Goal: Task Accomplishment & Management: Complete application form

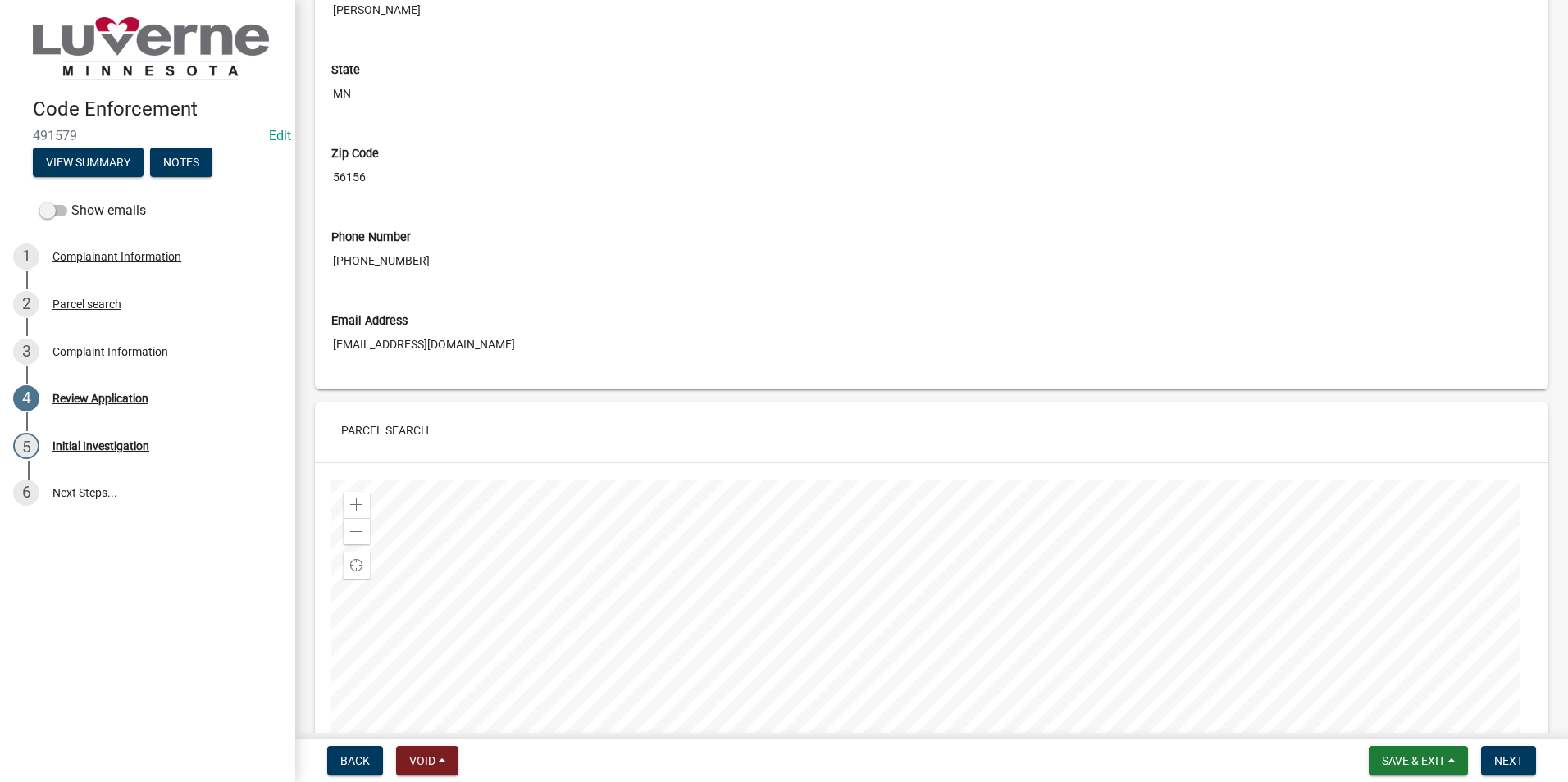
scroll to position [55, 0]
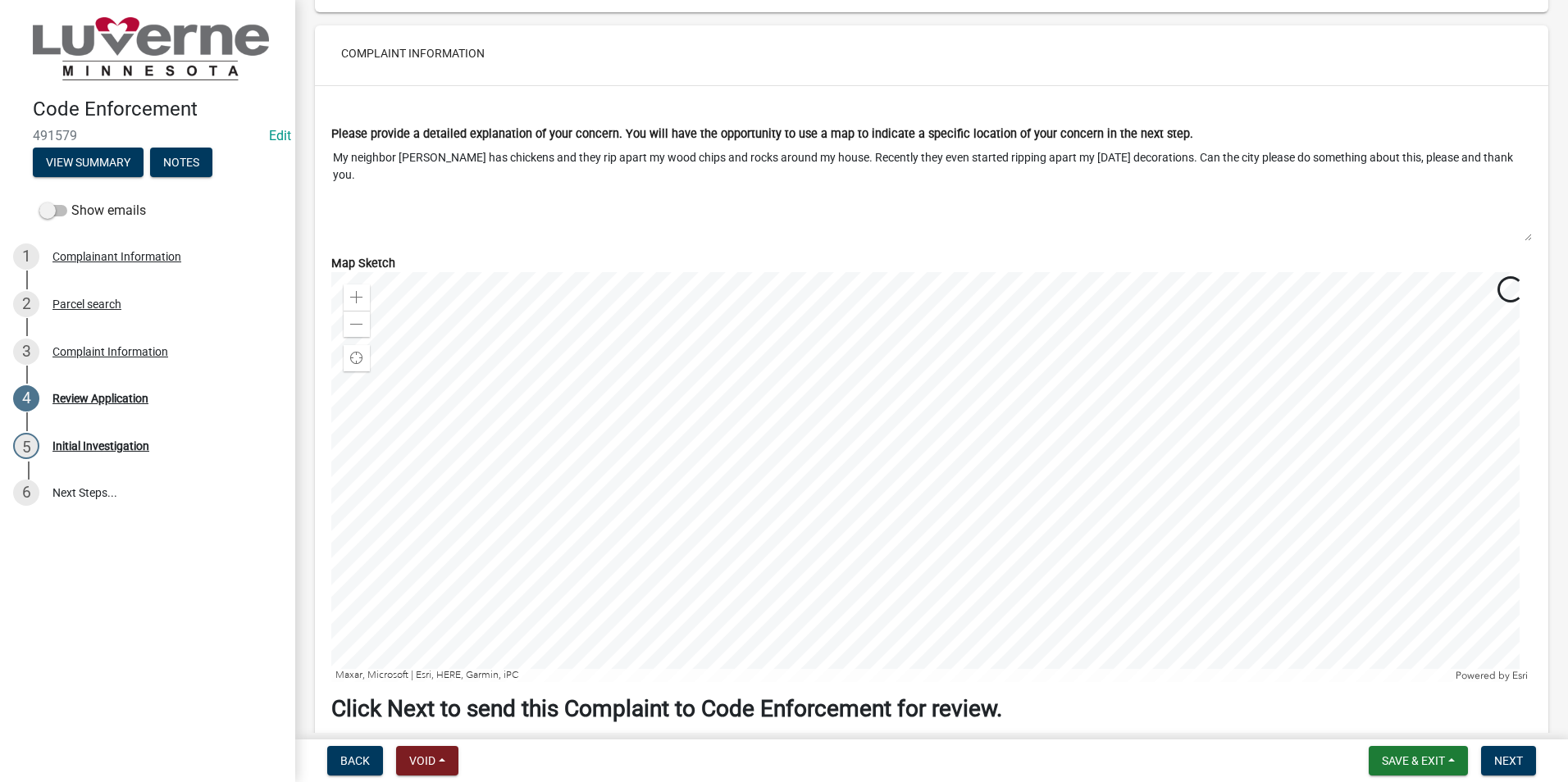
scroll to position [1531, 0]
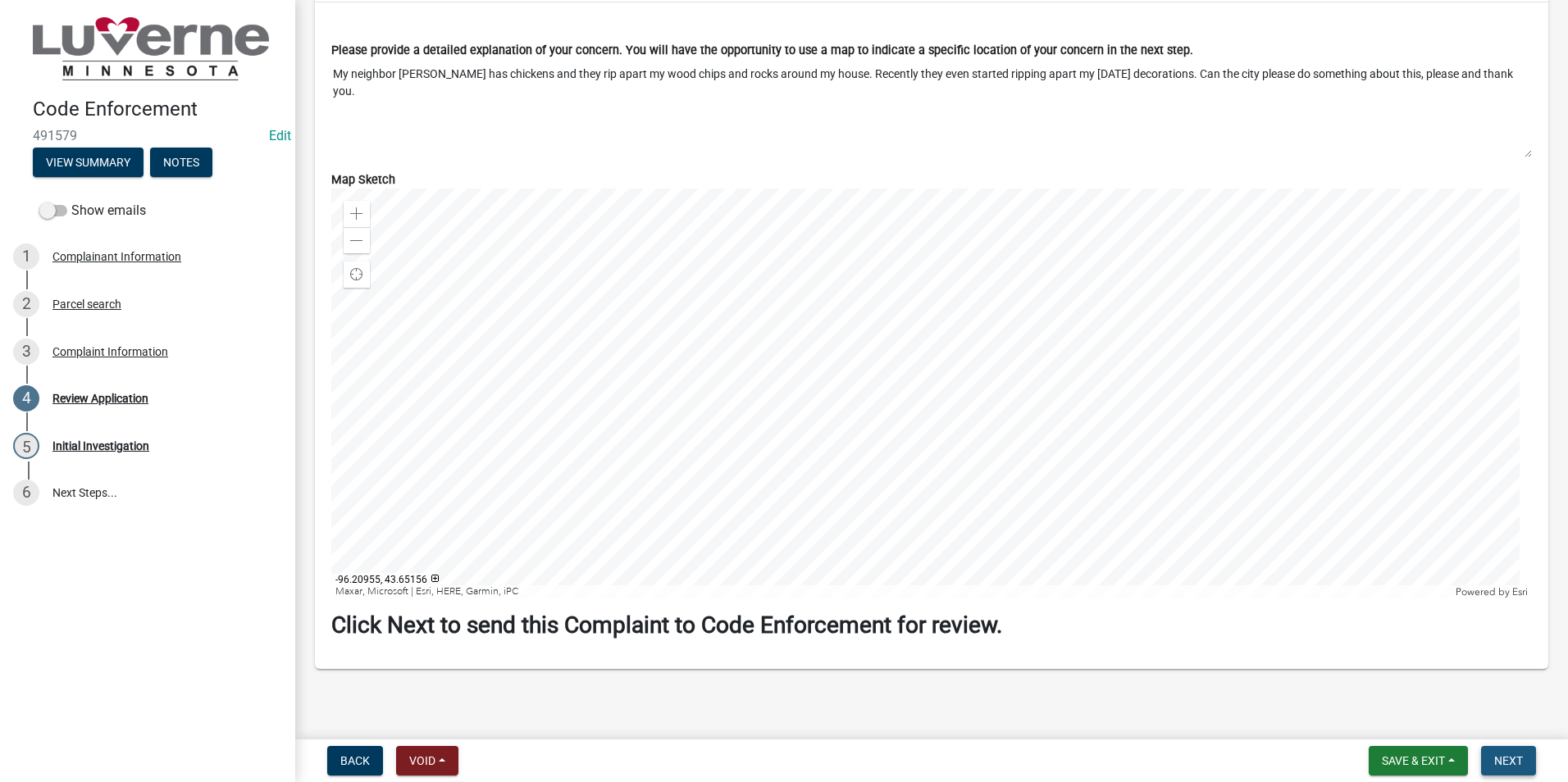
click at [1505, 756] on span "Next" at bounding box center [1509, 761] width 29 height 13
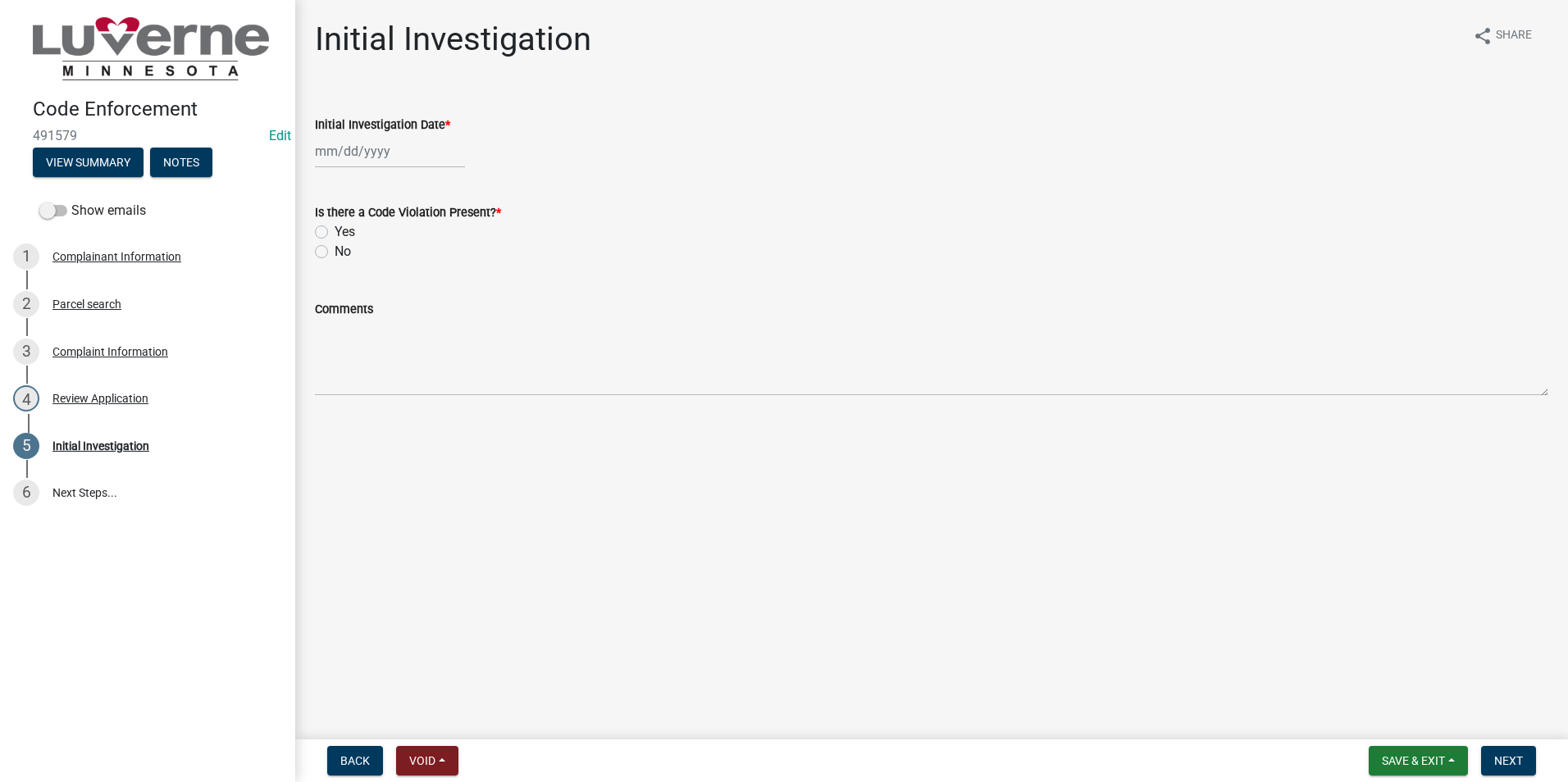
click at [334, 152] on div at bounding box center [390, 150] width 150 height 33
select select "10"
select select "2025"
click at [333, 289] on div "13" at bounding box center [331, 291] width 27 height 26
type input "10/13/2025"
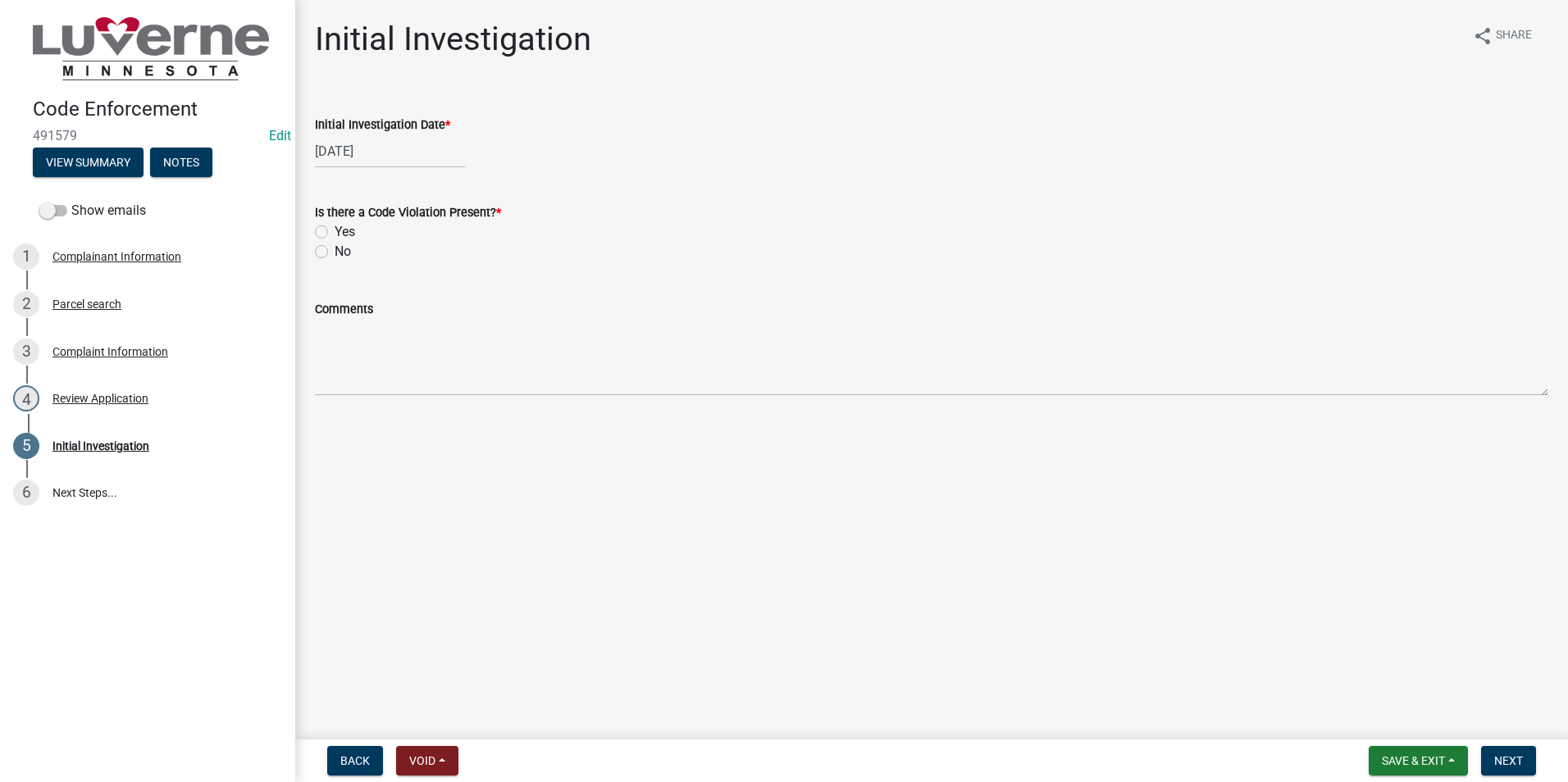
click at [334, 230] on label "Yes" at bounding box center [345, 232] width 21 height 20
click at [334, 230] on input "Yes" at bounding box center [339, 227] width 10 height 10
radio input "true"
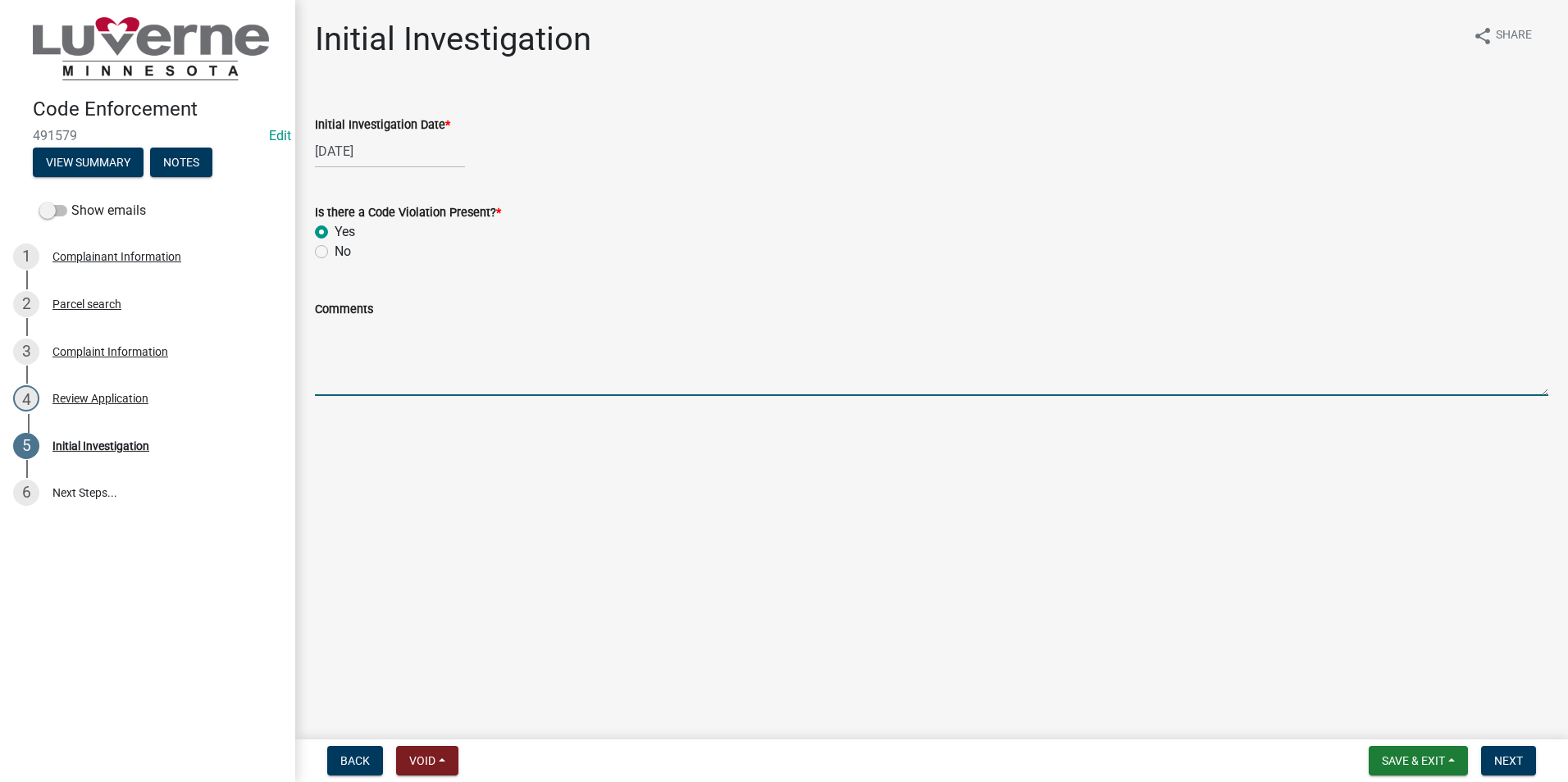
click at [328, 340] on textarea "Comments" at bounding box center [931, 357] width 1234 height 77
type textarea "Notice will be sent 10/13/25"
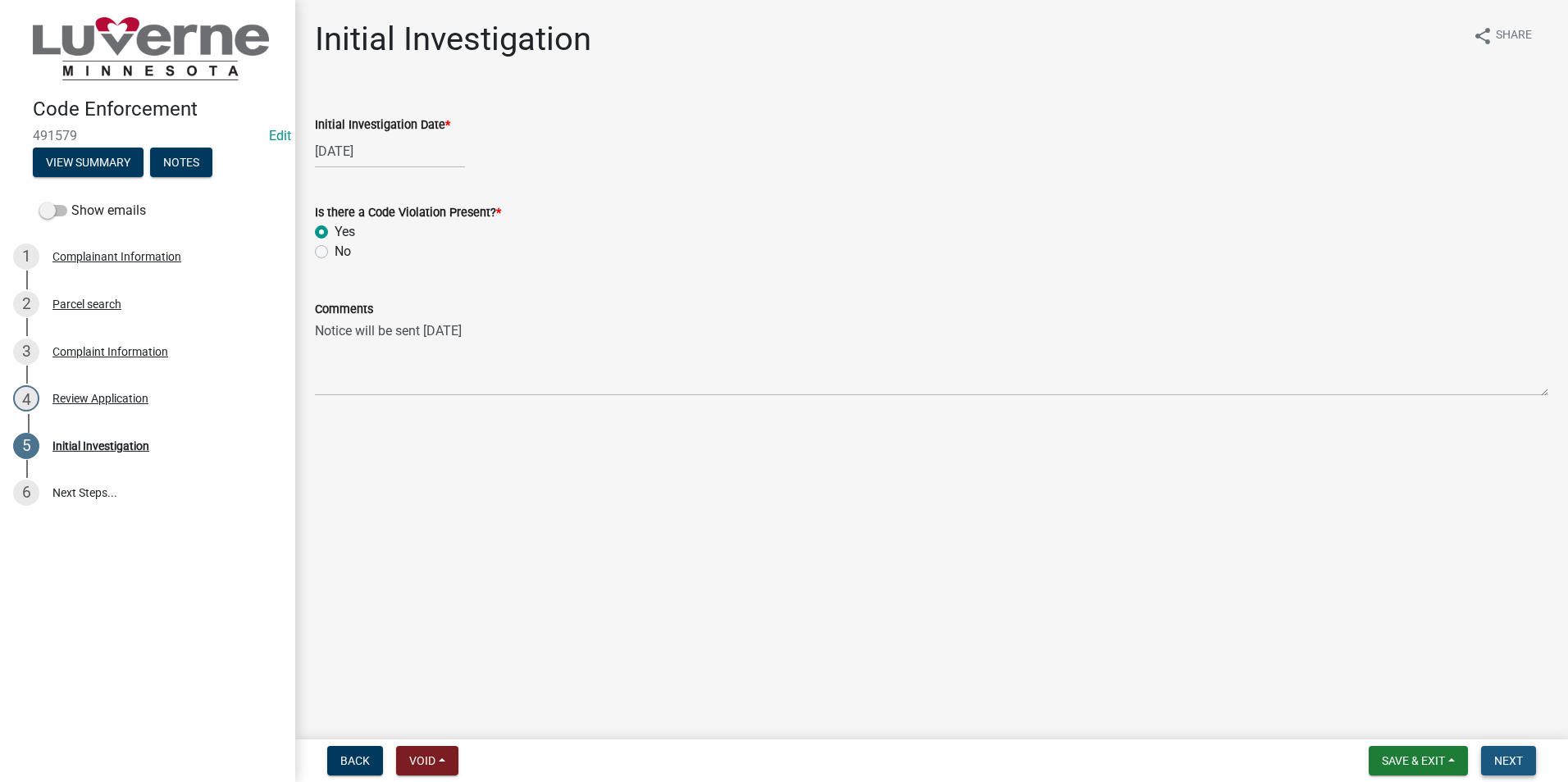
click at [1503, 753] on button "Next" at bounding box center [1509, 761] width 55 height 30
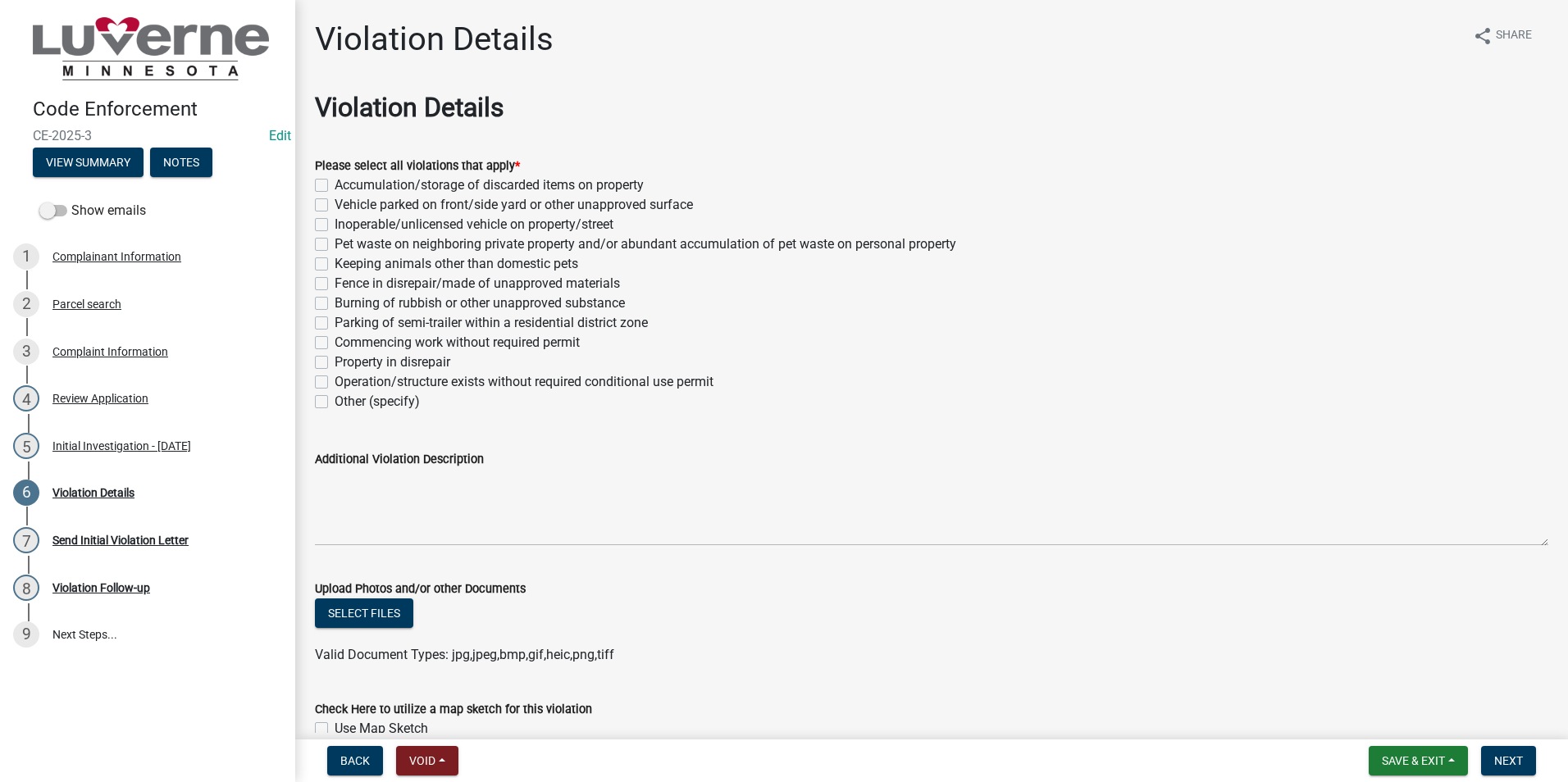
click at [334, 264] on label "Keeping animals other than domestic pets" at bounding box center [456, 263] width 244 height 20
click at [334, 264] on input "Keeping animals other than domestic pets" at bounding box center [339, 259] width 10 height 10
checkbox input "true"
checkbox input "false"
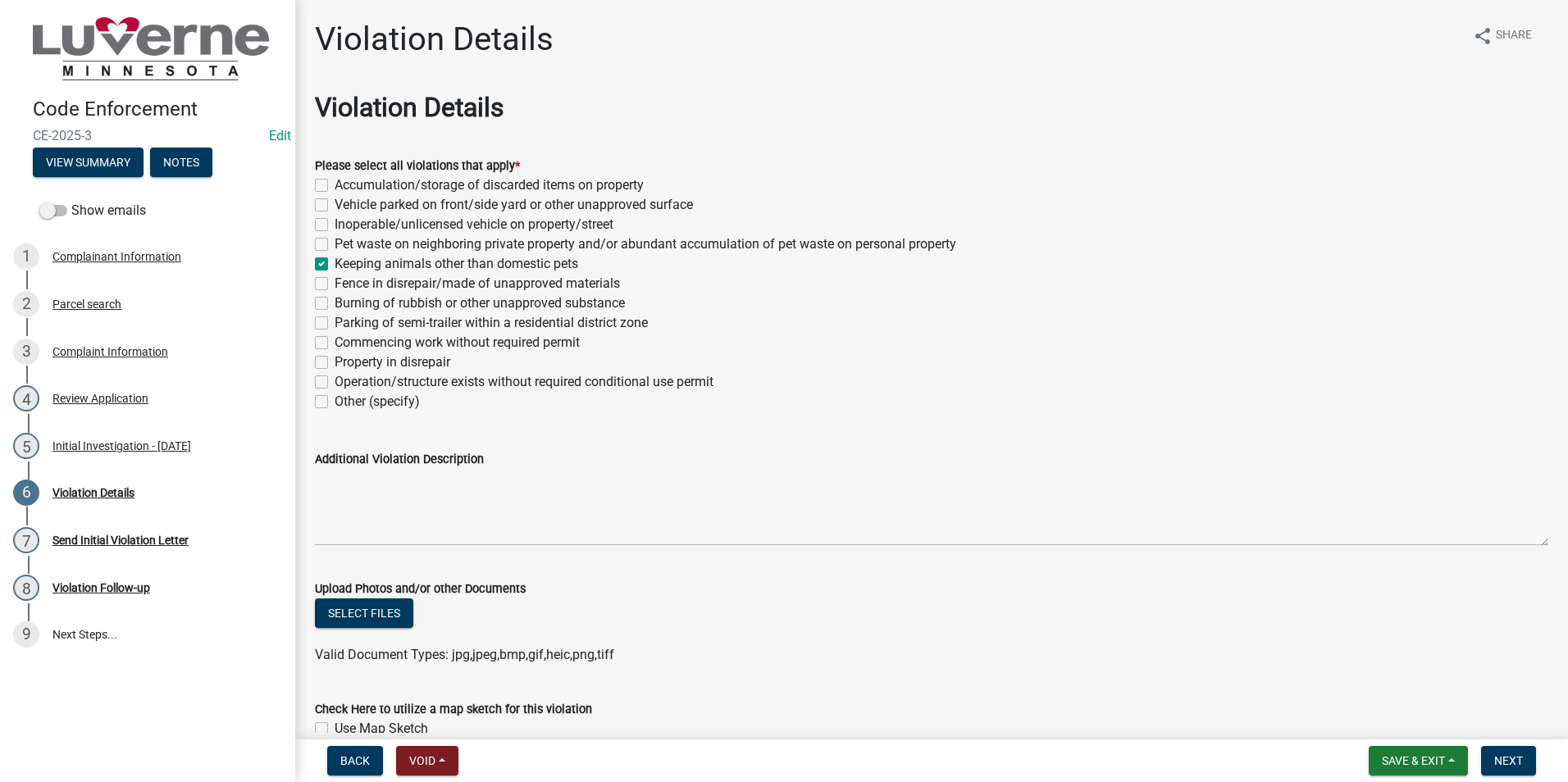
checkbox input "false"
checkbox input "true"
checkbox input "false"
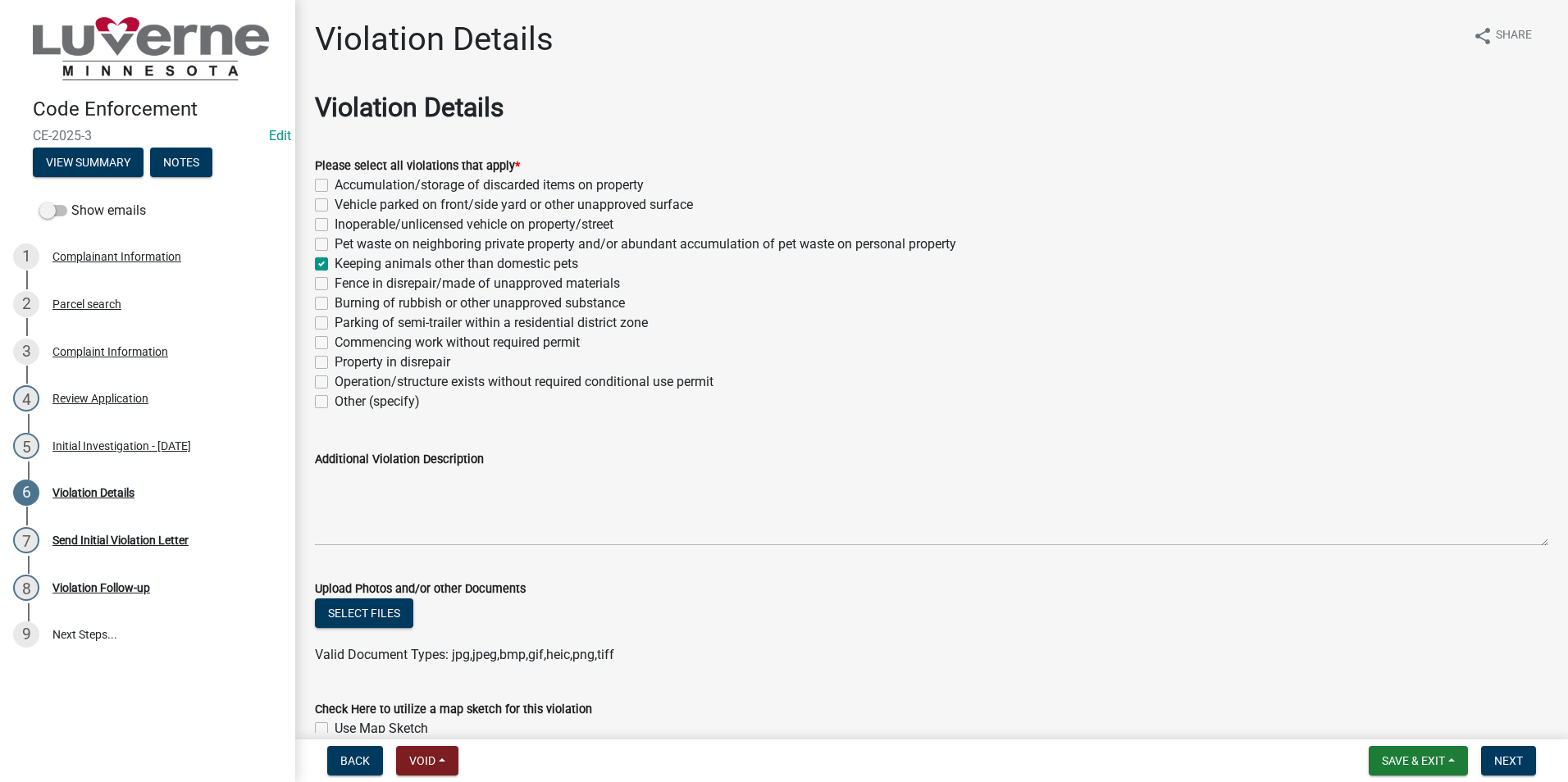
checkbox input "false"
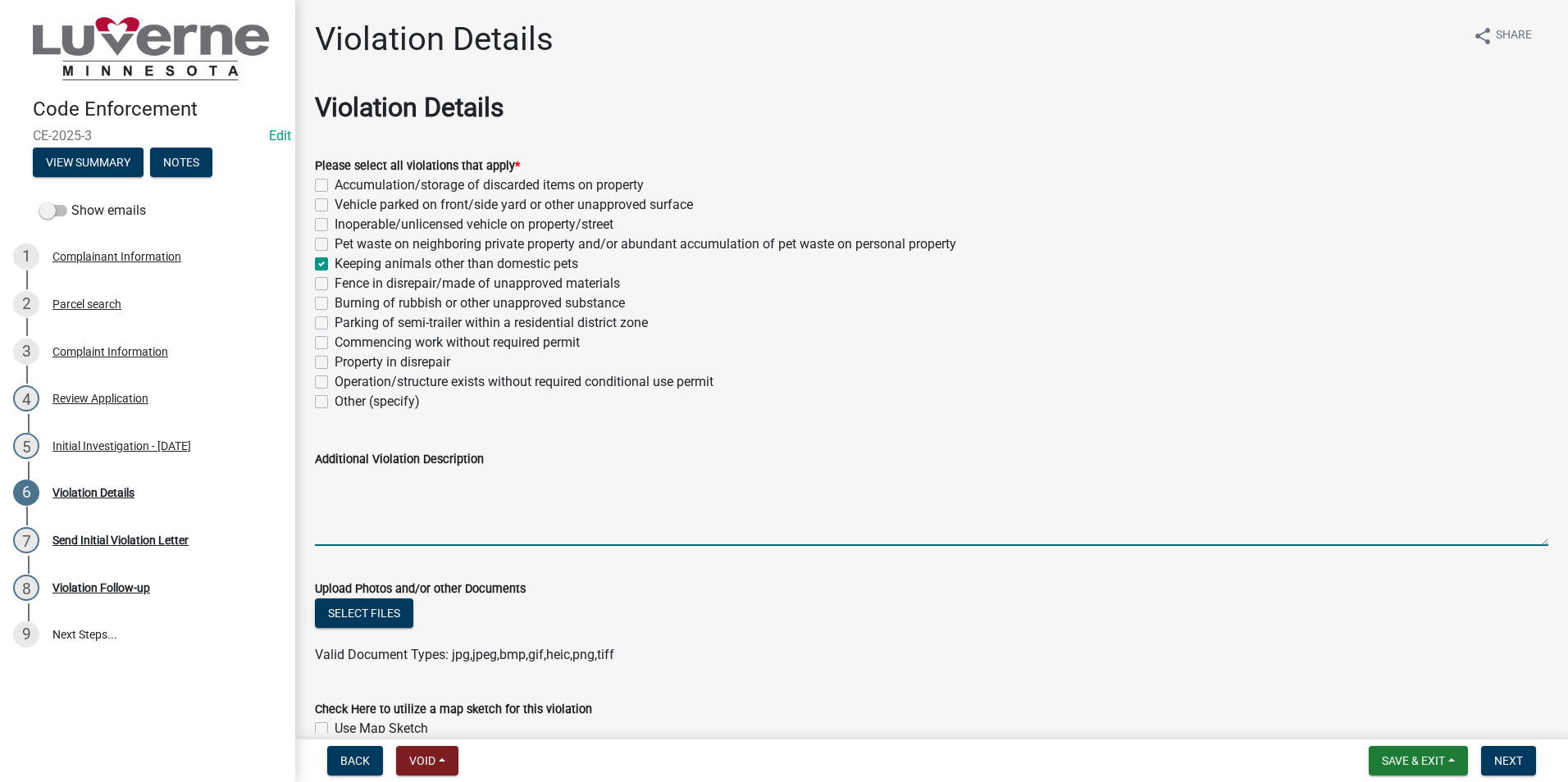
drag, startPoint x: 342, startPoint y: 491, endPoint x: 371, endPoint y: 490, distance: 29.0
click at [345, 490] on textarea "Additional Violation Description" at bounding box center [931, 508] width 1234 height 77
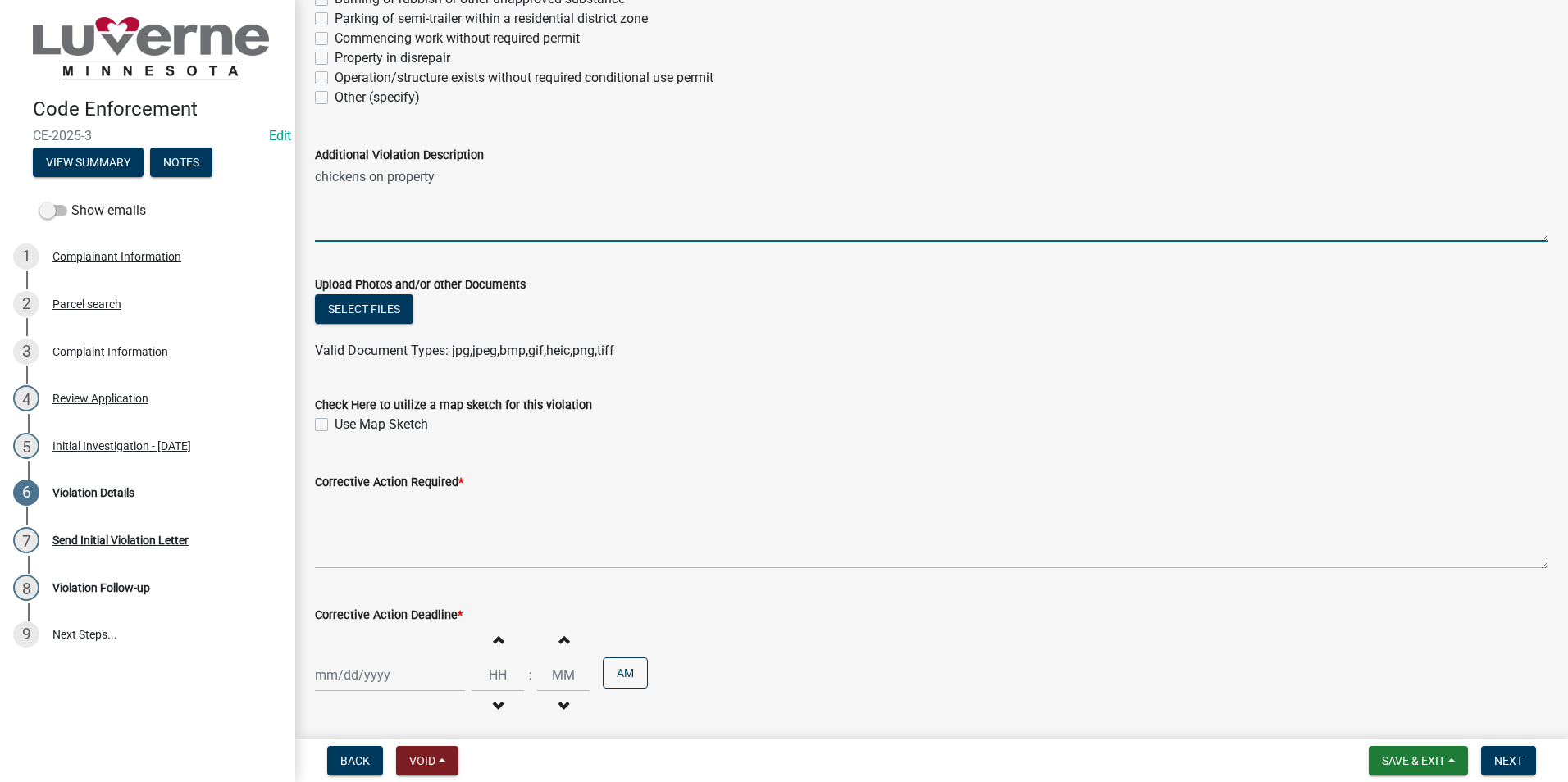
scroll to position [328, 0]
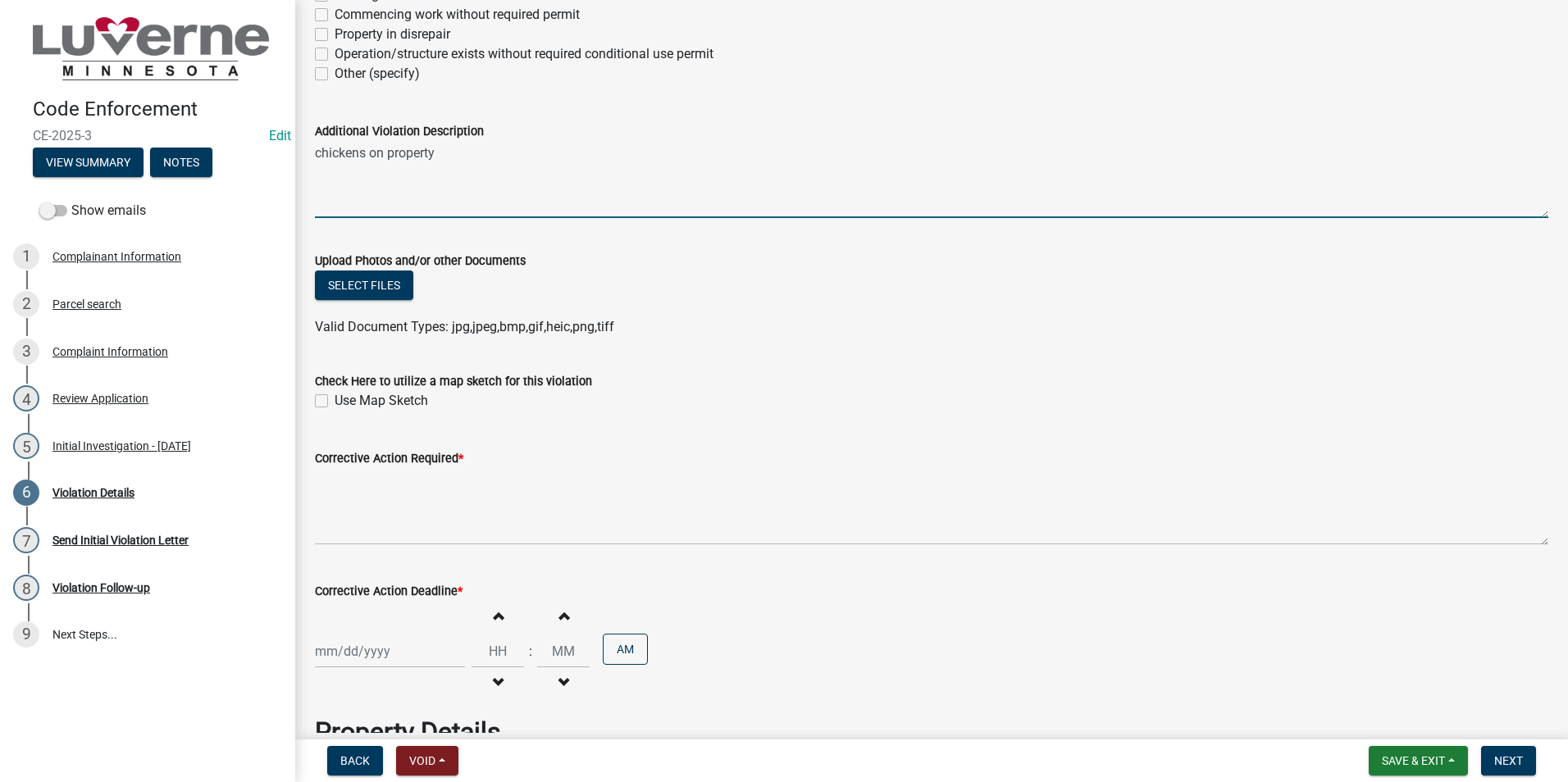
type textarea "chickens on property"
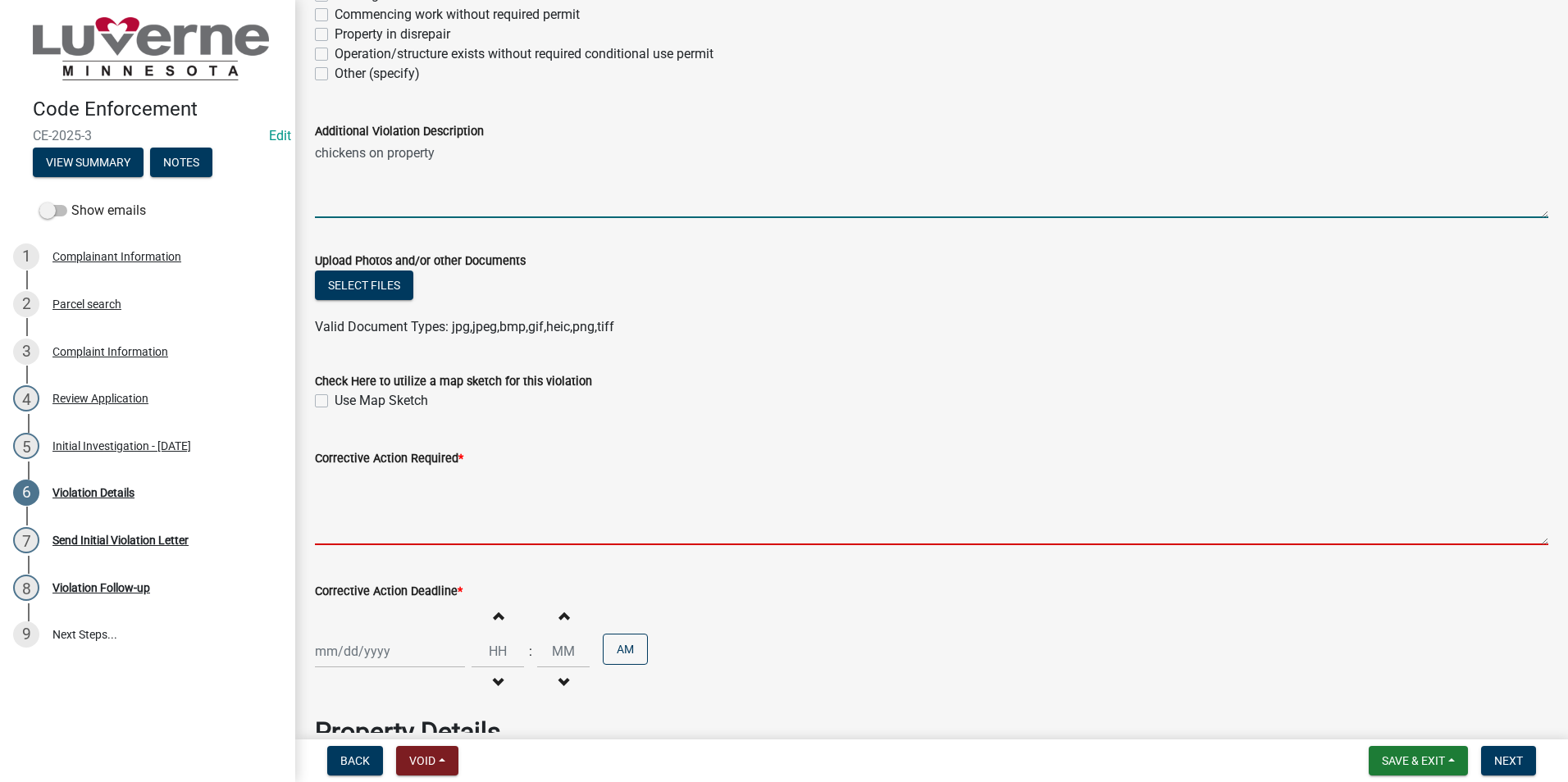
drag, startPoint x: 373, startPoint y: 497, endPoint x: 386, endPoint y: 493, distance: 13.6
click at [374, 496] on textarea "Corrective Action Required *" at bounding box center [931, 507] width 1234 height 77
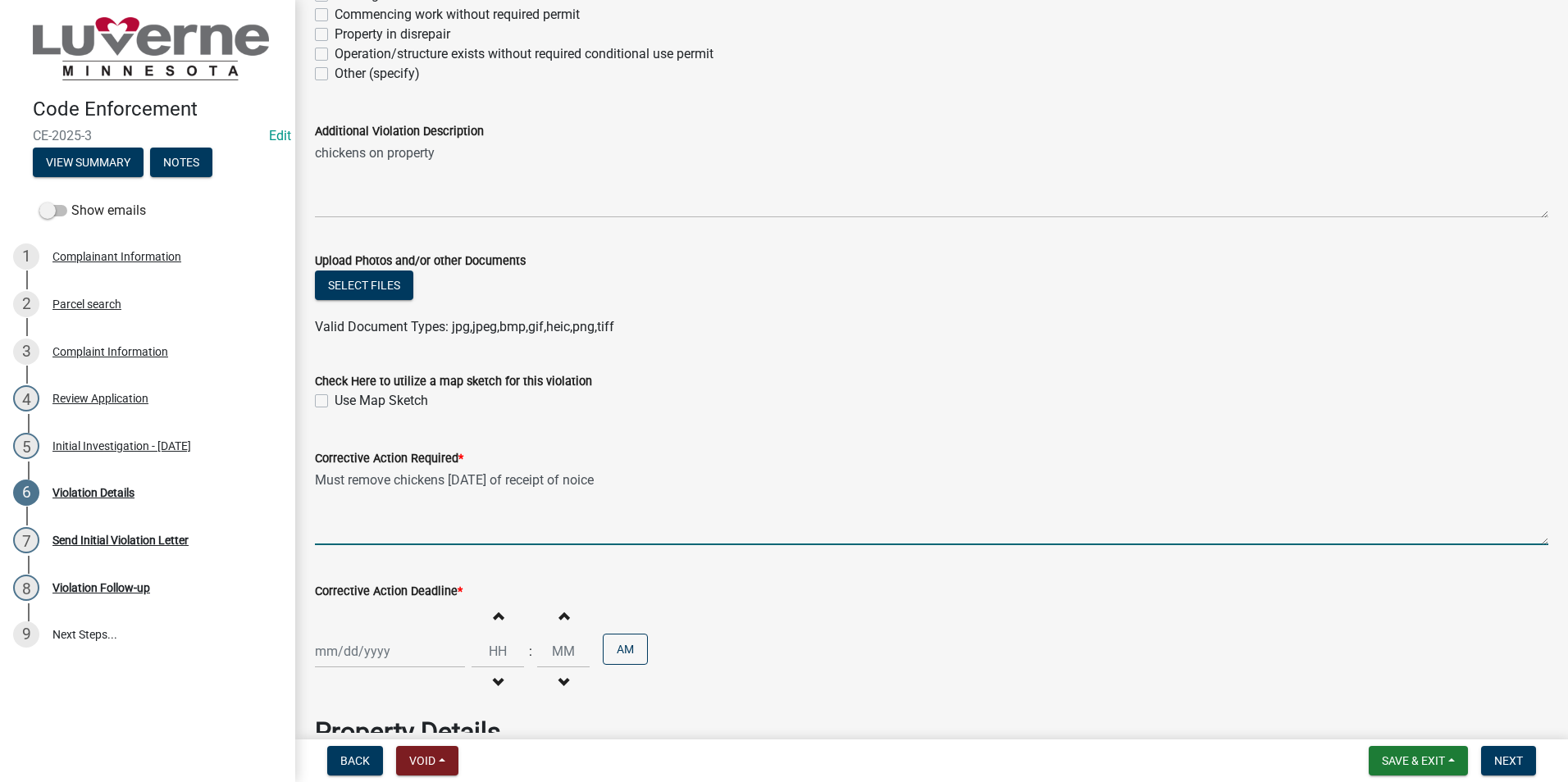
type textarea "Must remove chickens within 7 days of receipt of noice"
select select "10"
select select "2025"
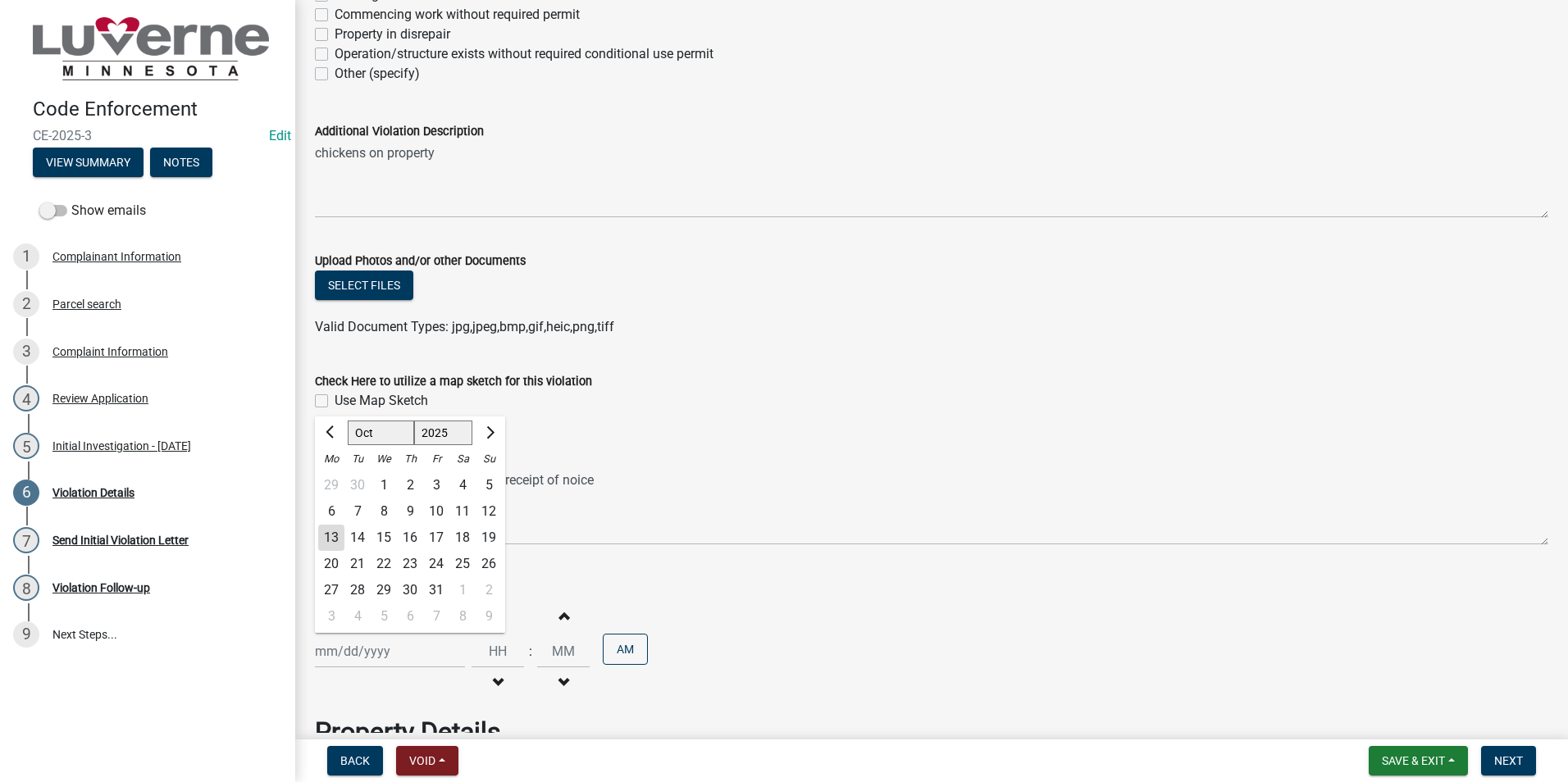
click at [363, 648] on div "Jan Feb Mar Apr May Jun Jul Aug Sep Oct Nov Dec 1525 1526 1527 1528 1529 1530 1…" at bounding box center [390, 651] width 150 height 33
click at [406, 564] on div "23" at bounding box center [410, 564] width 27 height 26
type input "10/23/2025"
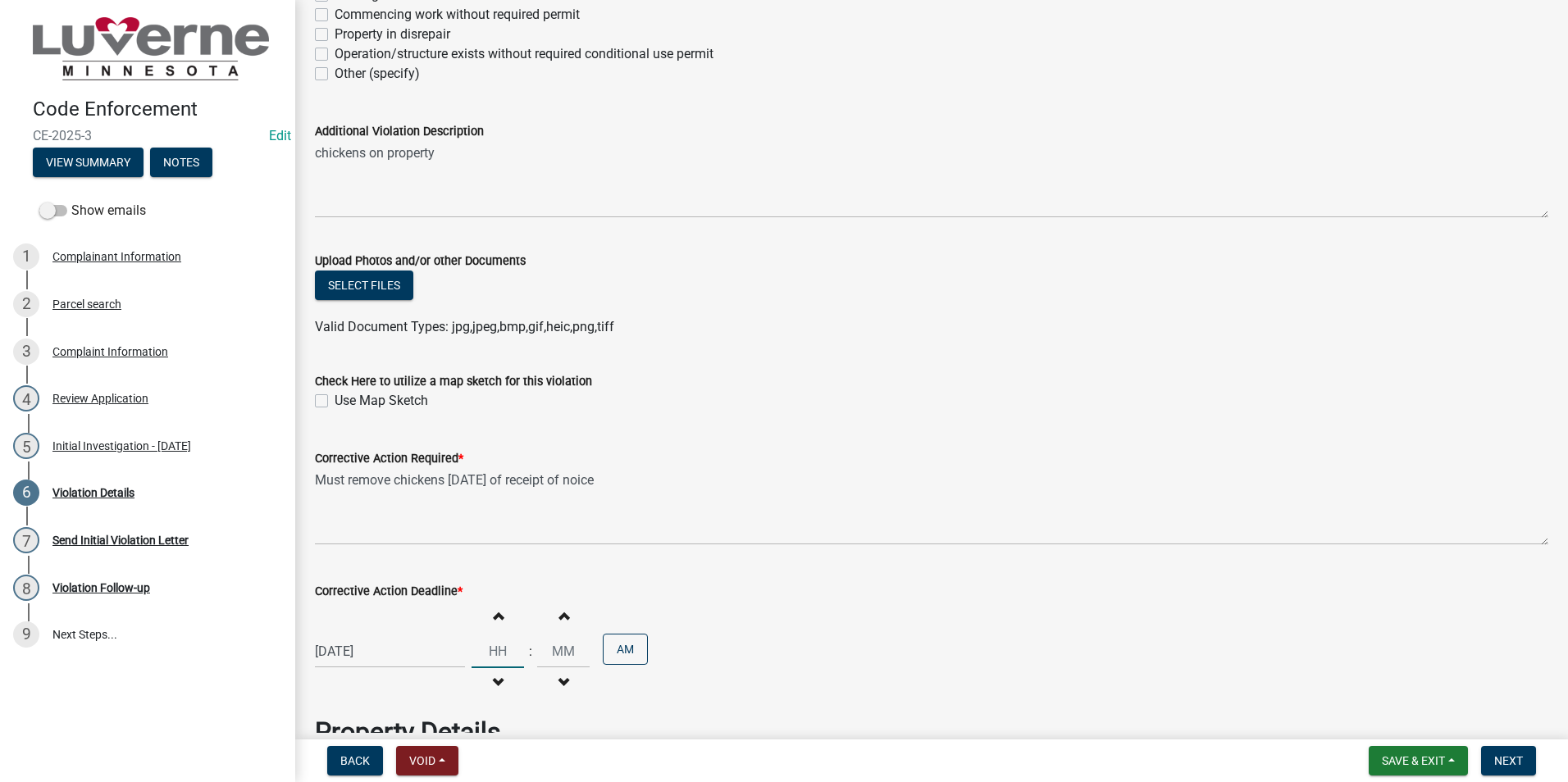
click at [498, 644] on input "Hours" at bounding box center [498, 651] width 52 height 33
type input "05"
type input "00"
click at [566, 653] on input "00" at bounding box center [563, 651] width 52 height 33
click at [622, 656] on button "AM" at bounding box center [625, 650] width 45 height 31
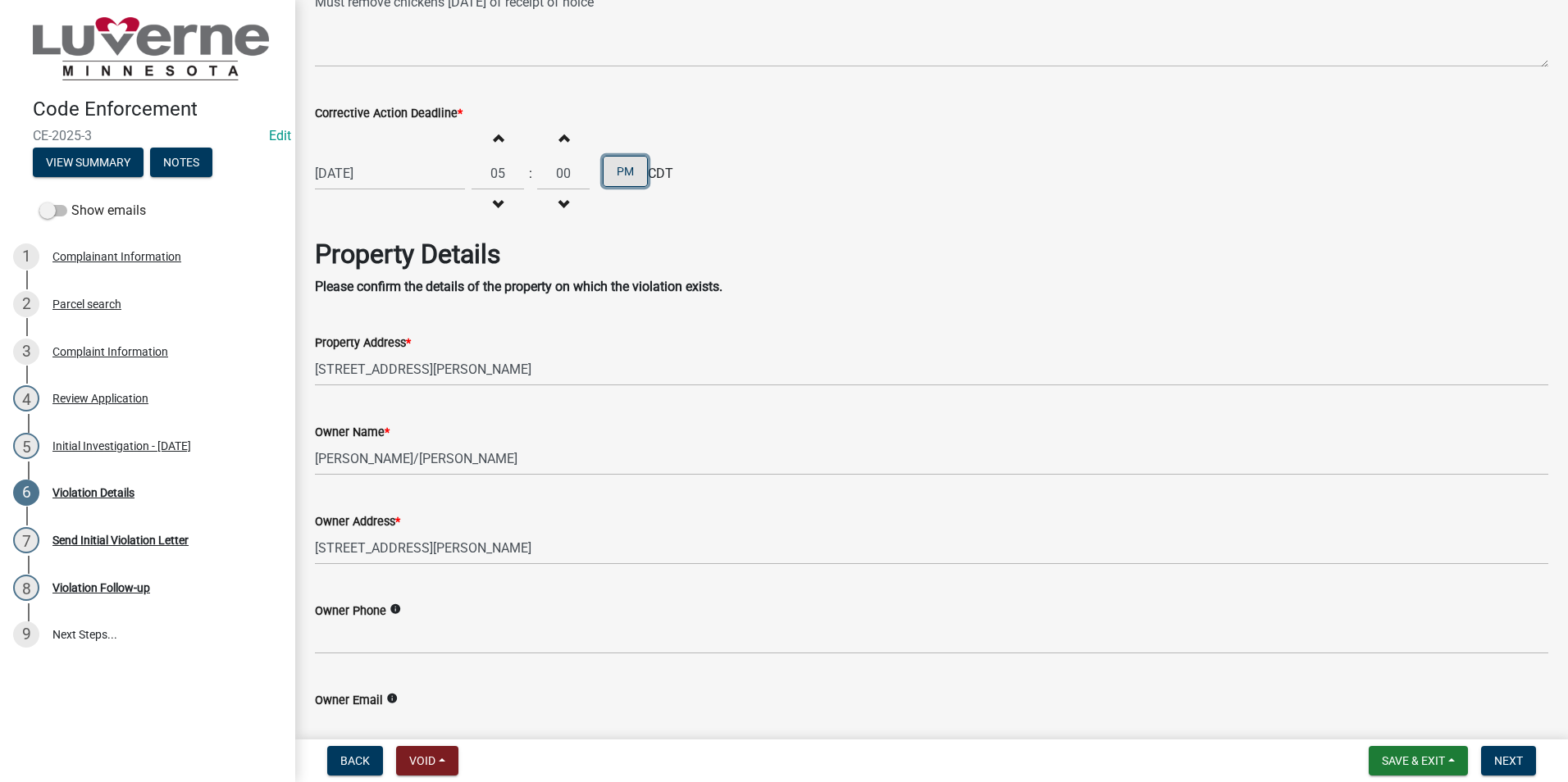
scroll to position [894, 0]
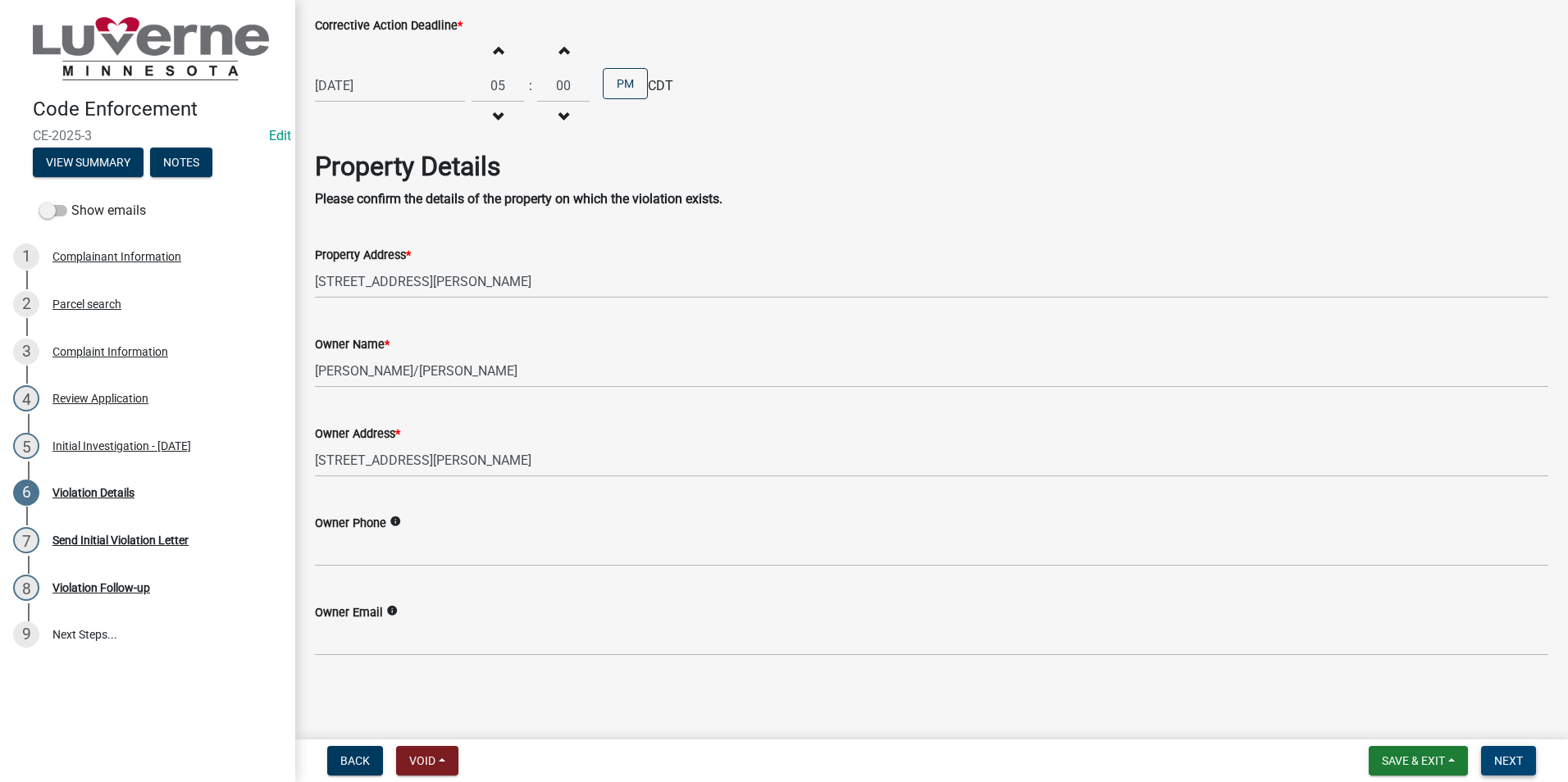
click at [1503, 760] on span "Next" at bounding box center [1509, 761] width 29 height 13
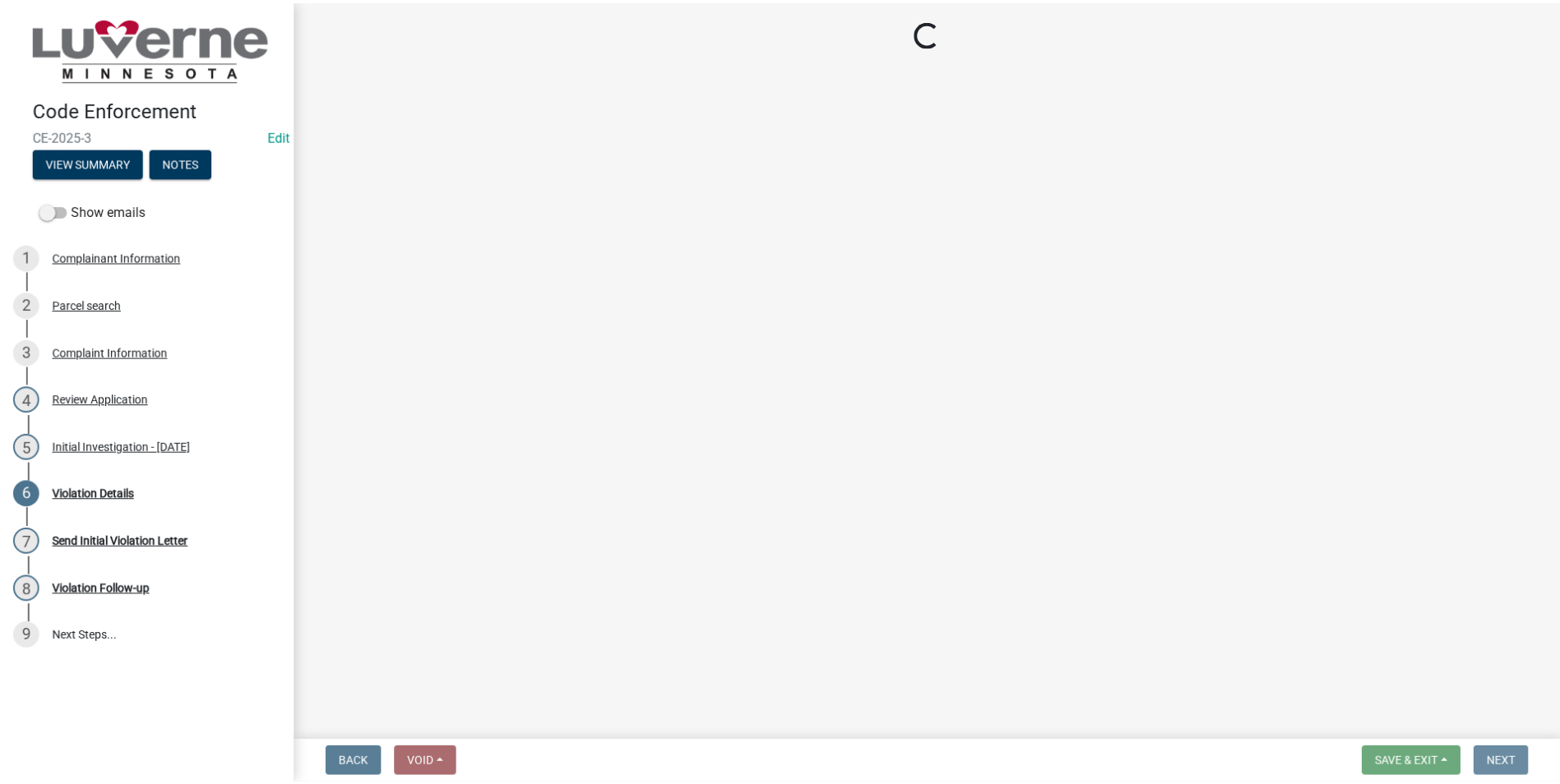
scroll to position [0, 0]
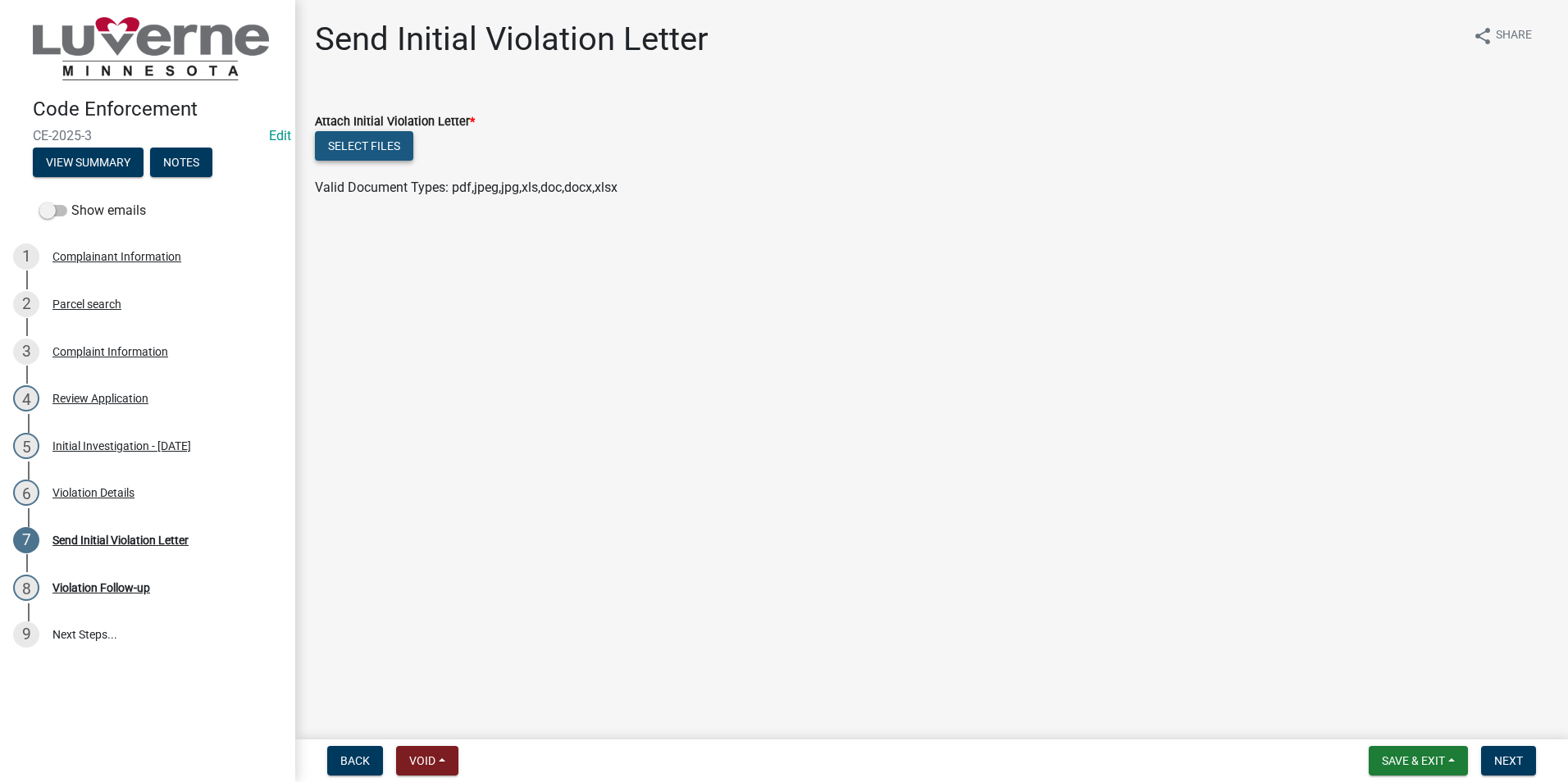
click at [358, 144] on button "Select files" at bounding box center [363, 145] width 98 height 30
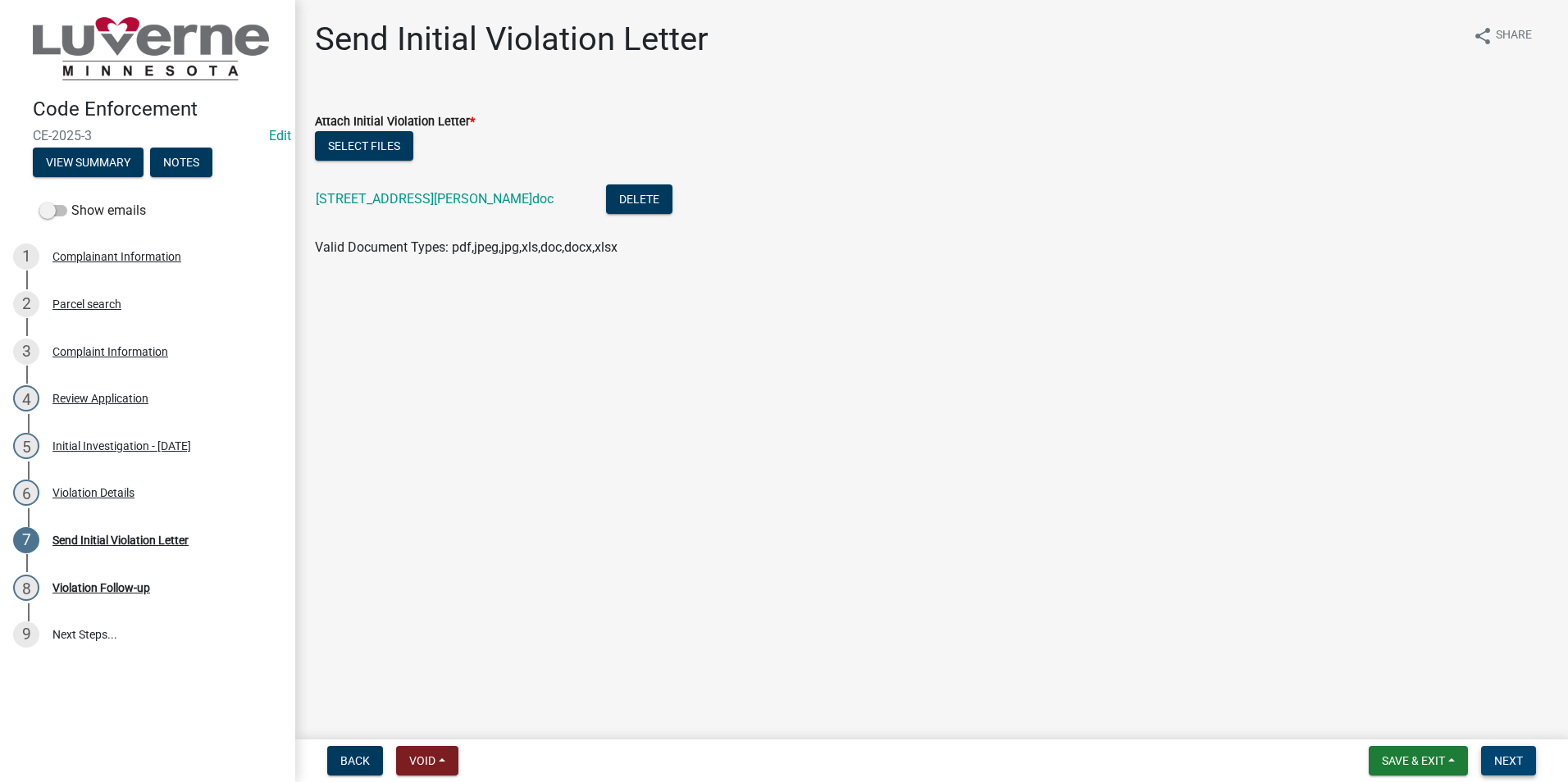
click at [1505, 757] on span "Next" at bounding box center [1509, 761] width 29 height 13
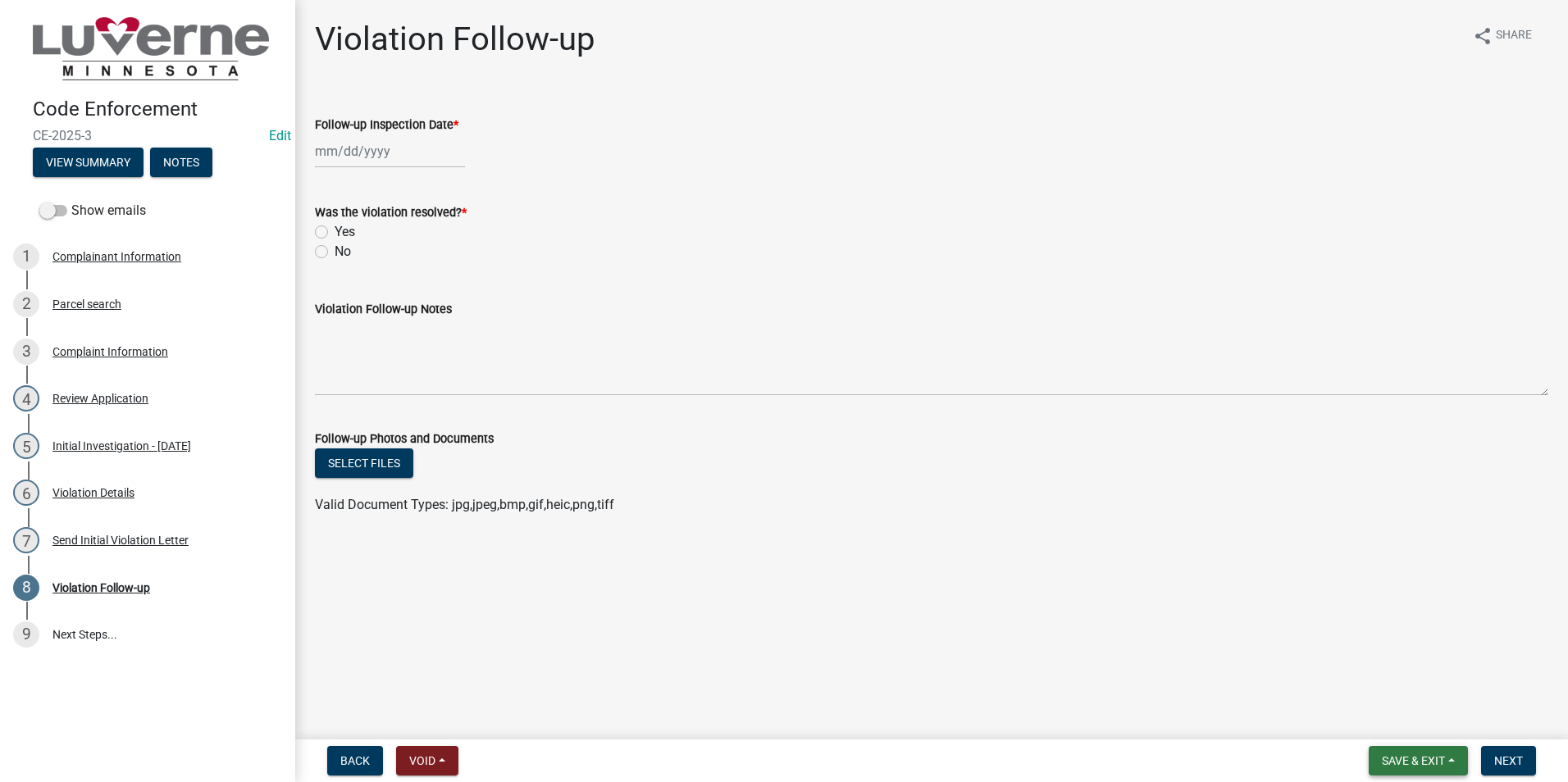
click at [1406, 756] on span "Save & Exit" at bounding box center [1414, 761] width 63 height 13
click at [1393, 716] on button "Save & Exit" at bounding box center [1402, 718] width 131 height 39
